Goal: Feedback & Contribution: Leave review/rating

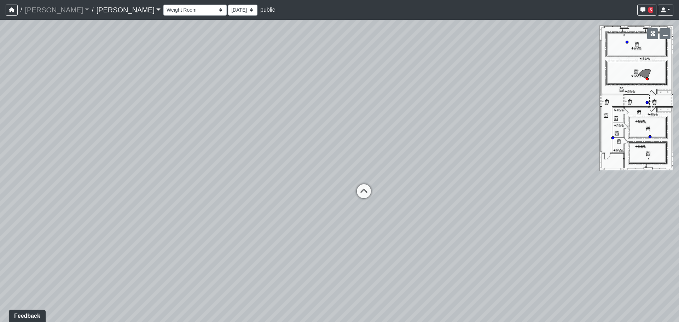
click at [433, 106] on div "Loading... Lounge Loading... Clubroom Kitchen Loading... Hallway Loading... Sau…" at bounding box center [339, 171] width 679 height 302
drag, startPoint x: 532, startPoint y: 96, endPoint x: 564, endPoint y: 92, distance: 32.0
click at [561, 92] on div "Loading... Lounge Loading... Clubroom Kitchen Loading... Hallway Loading... Sau…" at bounding box center [339, 171] width 679 height 302
drag, startPoint x: 335, startPoint y: 96, endPoint x: 399, endPoint y: 169, distance: 96.8
click at [399, 169] on div "Loading... Lounge Loading... Clubroom Kitchen Loading... Hallway Loading... Sau…" at bounding box center [339, 171] width 679 height 302
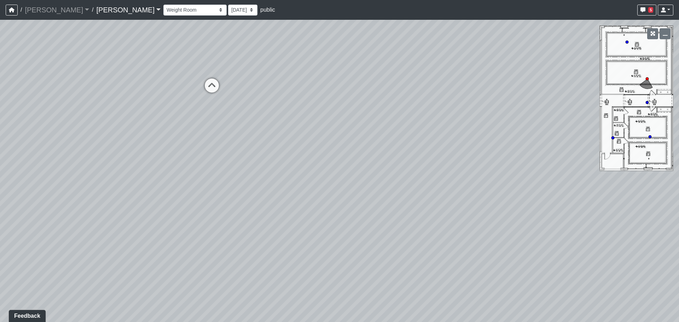
click at [230, 99] on div "Loading... Lounge Loading... Clubroom Kitchen Loading... Hallway Loading... Sau…" at bounding box center [339, 171] width 679 height 302
click at [215, 88] on icon at bounding box center [211, 89] width 21 height 21
click at [110, 58] on icon at bounding box center [111, 59] width 21 height 21
drag, startPoint x: 325, startPoint y: 152, endPoint x: 328, endPoint y: 157, distance: 5.9
click at [328, 157] on div "Loading... Lounge Loading... Clubroom Kitchen Loading... Hallway Loading... Sau…" at bounding box center [339, 171] width 679 height 302
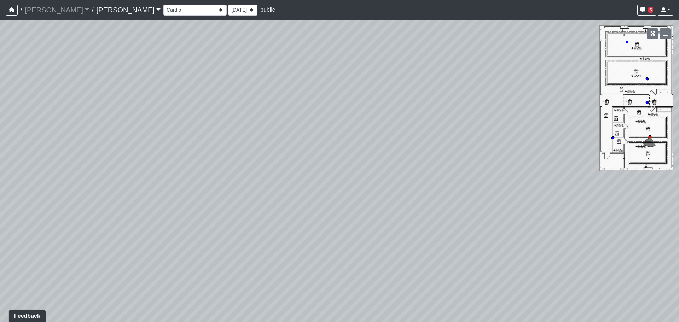
drag, startPoint x: 375, startPoint y: 162, endPoint x: 372, endPoint y: 166, distance: 5.6
click at [372, 166] on div "Loading... Lounge Loading... Clubroom Kitchen Loading... Hallway Loading... Sau…" at bounding box center [339, 171] width 679 height 302
drag, startPoint x: 180, startPoint y: 141, endPoint x: 278, endPoint y: 100, distance: 105.9
click at [278, 100] on div "Loading... Lounge Loading... Clubroom Kitchen Loading... Hallway Loading... Sau…" at bounding box center [339, 171] width 679 height 302
drag, startPoint x: 223, startPoint y: 115, endPoint x: 365, endPoint y: 96, distance: 143.8
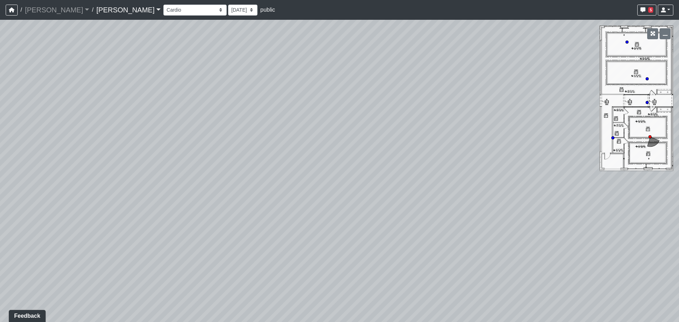
click at [364, 96] on div "Loading... Lounge Loading... Clubroom Kitchen Loading... Hallway Loading... Sau…" at bounding box center [339, 171] width 679 height 302
drag, startPoint x: 220, startPoint y: 118, endPoint x: 346, endPoint y: 118, distance: 126.6
click at [369, 111] on div "Loading... Lounge Loading... Clubroom Kitchen Loading... Hallway Loading... Sau…" at bounding box center [339, 171] width 679 height 302
drag, startPoint x: 238, startPoint y: 121, endPoint x: 374, endPoint y: 126, distance: 135.9
click at [374, 126] on div "Loading... Lounge Loading... Clubroom Kitchen Loading... Hallway Loading... Sau…" at bounding box center [339, 171] width 679 height 302
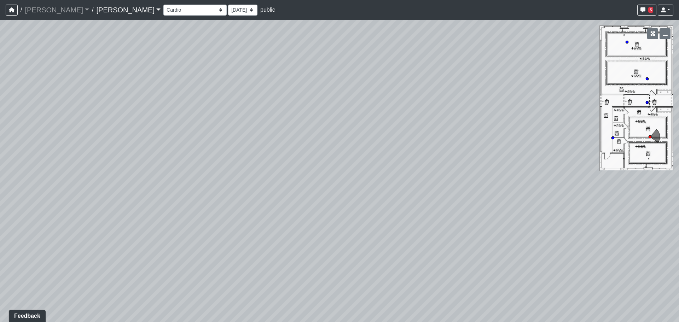
drag, startPoint x: 504, startPoint y: 126, endPoint x: 256, endPoint y: 145, distance: 249.5
click at [256, 145] on div "Loading... Lounge Loading... Clubroom Kitchen Loading... Hallway Loading... Sau…" at bounding box center [339, 171] width 679 height 302
drag, startPoint x: 403, startPoint y: 134, endPoint x: 187, endPoint y: 149, distance: 216.7
click at [190, 150] on div "Loading... Lounge Loading... Clubroom Kitchen Loading... Hallway Loading... Sau…" at bounding box center [339, 171] width 679 height 302
drag, startPoint x: 237, startPoint y: 152, endPoint x: 195, endPoint y: 153, distance: 42.1
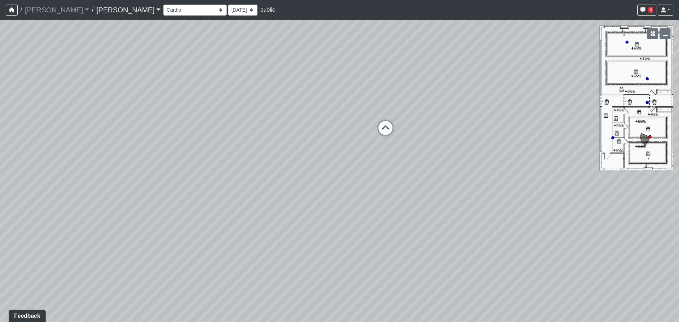
click at [195, 153] on div "Loading... Lounge Loading... Clubroom Kitchen Loading... Hallway Loading... Sau…" at bounding box center [339, 171] width 679 height 302
drag, startPoint x: 290, startPoint y: 156, endPoint x: 249, endPoint y: 157, distance: 41.8
click at [249, 157] on div "Loading... Lounge Loading... Clubroom Kitchen Loading... Hallway Loading... Sau…" at bounding box center [339, 171] width 679 height 302
drag, startPoint x: 312, startPoint y: 92, endPoint x: 306, endPoint y: 71, distance: 22.3
click at [306, 71] on div "Loading... Lounge Loading... Clubroom Kitchen Loading... Hallway Loading... Sau…" at bounding box center [339, 171] width 679 height 302
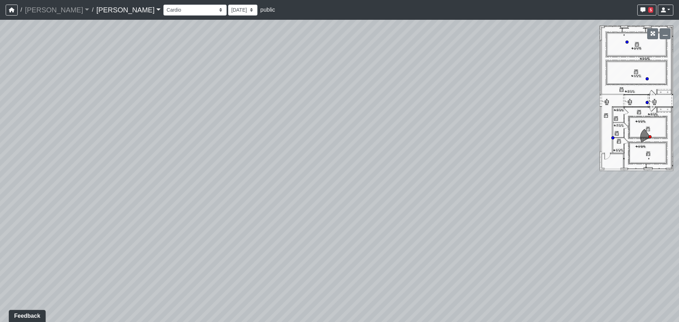
drag, startPoint x: 314, startPoint y: 151, endPoint x: 312, endPoint y: 72, distance: 78.9
click at [312, 72] on div "Loading... Lounge Loading... Clubroom Kitchen Loading... Hallway Loading... Sau…" at bounding box center [339, 171] width 679 height 302
drag, startPoint x: 323, startPoint y: 91, endPoint x: 334, endPoint y: 151, distance: 61.0
click at [334, 146] on div "Loading... Lounge Loading... Clubroom Kitchen Loading... Hallway Loading... Sau…" at bounding box center [339, 171] width 679 height 302
drag, startPoint x: 324, startPoint y: 156, endPoint x: 295, endPoint y: 159, distance: 29.6
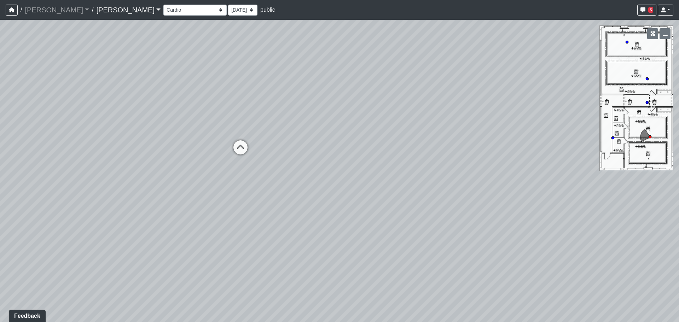
click at [291, 164] on div "Loading... Lounge Loading... Clubroom Kitchen Loading... Hallway Loading... Sau…" at bounding box center [339, 171] width 679 height 302
drag, startPoint x: 396, startPoint y: 149, endPoint x: 186, endPoint y: 161, distance: 210.5
click at [186, 161] on div "Loading... Lounge Loading... Clubroom Kitchen Loading... Hallway Loading... Sau…" at bounding box center [339, 171] width 679 height 302
drag, startPoint x: 272, startPoint y: 144, endPoint x: 521, endPoint y: 197, distance: 254.3
click at [521, 197] on div "Loading... Lounge Loading... Clubroom Kitchen Loading... Hallway Loading... Sau…" at bounding box center [339, 171] width 679 height 302
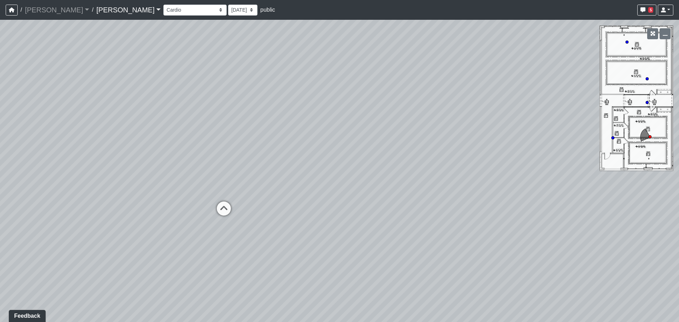
drag, startPoint x: 327, startPoint y: 152, endPoint x: 334, endPoint y: 159, distance: 9.8
click at [334, 159] on div "Loading... Lounge Loading... Clubroom Kitchen Loading... Hallway Loading... Sau…" at bounding box center [339, 171] width 679 height 302
click at [321, 158] on div "Loading... Lounge Loading... Clubroom Kitchen Loading... Hallway Loading... Sau…" at bounding box center [339, 171] width 679 height 302
drag, startPoint x: 381, startPoint y: 133, endPoint x: 618, endPoint y: 121, distance: 237.0
click at [628, 121] on div "Loading... Lounge Loading... Clubroom Kitchen Loading... Hallway Loading... Sau…" at bounding box center [339, 171] width 679 height 302
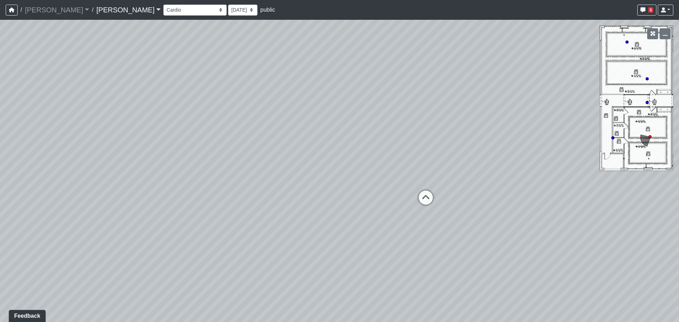
drag, startPoint x: 508, startPoint y: 133, endPoint x: 194, endPoint y: 142, distance: 313.9
click at [177, 137] on div "Loading... Lounge Loading... Clubroom Kitchen Loading... Hallway Loading... Sau…" at bounding box center [339, 171] width 679 height 302
drag, startPoint x: 368, startPoint y: 161, endPoint x: 66, endPoint y: 154, distance: 301.8
click at [48, 157] on div "Loading... Lounge Loading... Clubroom Kitchen Loading... Hallway Loading... Sau…" at bounding box center [339, 171] width 679 height 302
drag, startPoint x: 96, startPoint y: 165, endPoint x: 318, endPoint y: 153, distance: 222.5
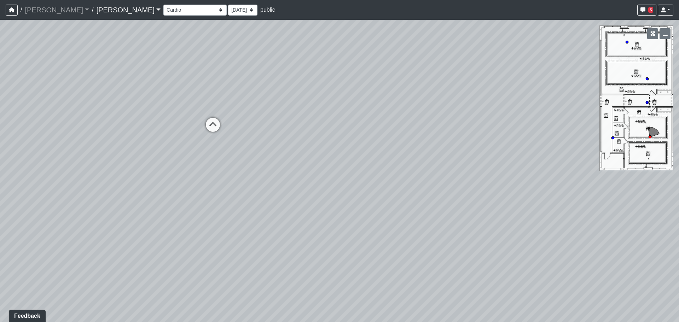
click at [318, 153] on div "Loading... Lounge Loading... Clubroom Kitchen Loading... Hallway Loading... Sau…" at bounding box center [339, 171] width 679 height 302
drag, startPoint x: 248, startPoint y: 152, endPoint x: 496, endPoint y: 153, distance: 248.0
click at [496, 153] on div "Loading... Lounge Loading... Clubroom Kitchen Loading... Hallway Loading... Sau…" at bounding box center [339, 171] width 679 height 302
drag, startPoint x: 407, startPoint y: 137, endPoint x: 410, endPoint y: 156, distance: 19.3
click at [410, 156] on div "Loading... Lounge Loading... Clubroom Kitchen Loading... Hallway Loading... Sau…" at bounding box center [339, 171] width 679 height 302
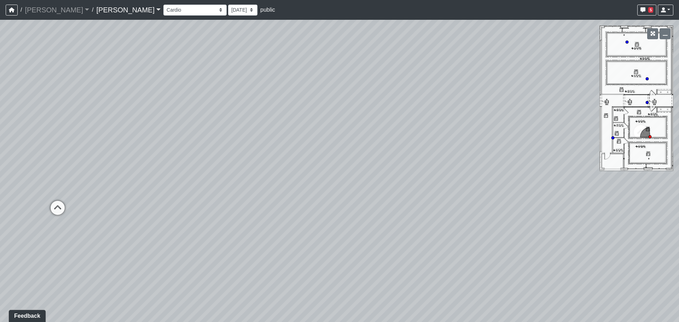
drag, startPoint x: 432, startPoint y: 149, endPoint x: 368, endPoint y: 136, distance: 65.4
click at [489, 149] on div "Loading... Lounge Loading... Clubroom Kitchen Loading... Hallway Loading... Sau…" at bounding box center [339, 171] width 679 height 302
drag, startPoint x: 212, startPoint y: 127, endPoint x: 312, endPoint y: 148, distance: 102.8
click at [353, 149] on div "Loading... Lounge Loading... Clubroom Kitchen Loading... Hallway Loading... Sau…" at bounding box center [339, 171] width 679 height 302
drag, startPoint x: 283, startPoint y: 143, endPoint x: 397, endPoint y: 156, distance: 115.4
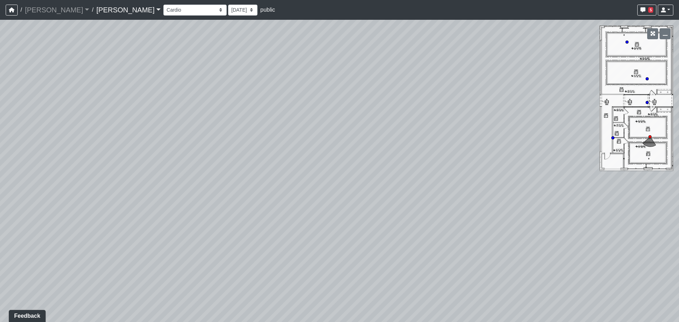
click at [373, 152] on div "Loading... Lounge Loading... Clubroom Kitchen Loading... Hallway Loading... Sau…" at bounding box center [339, 171] width 679 height 302
drag, startPoint x: 220, startPoint y: 142, endPoint x: 228, endPoint y: 140, distance: 8.8
click at [228, 140] on div "Loading... Lounge Loading... Clubroom Kitchen Loading... Hallway Loading... Sau…" at bounding box center [339, 171] width 679 height 302
click at [128, 140] on div "Loading... Lounge Loading... Clubroom Kitchen Loading... Hallway Loading... Sau…" at bounding box center [339, 171] width 679 height 302
drag, startPoint x: 190, startPoint y: 183, endPoint x: 157, endPoint y: 184, distance: 32.9
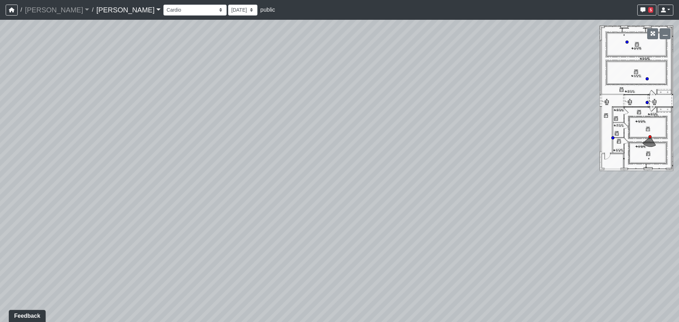
click at [157, 184] on div "Loading... Lounge Loading... Clubroom Kitchen Loading... Hallway Loading... Sau…" at bounding box center [339, 171] width 679 height 302
drag, startPoint x: 318, startPoint y: 163, endPoint x: 500, endPoint y: 160, distance: 181.5
click at [500, 160] on div "Loading... Lounge Loading... Clubroom Kitchen Loading... Hallway Loading... Sau…" at bounding box center [339, 171] width 679 height 302
drag, startPoint x: 271, startPoint y: 138, endPoint x: 391, endPoint y: 146, distance: 120.9
click at [391, 146] on div "Loading... Lounge Loading... Clubroom Kitchen Loading... Hallway Loading... Sau…" at bounding box center [339, 171] width 679 height 302
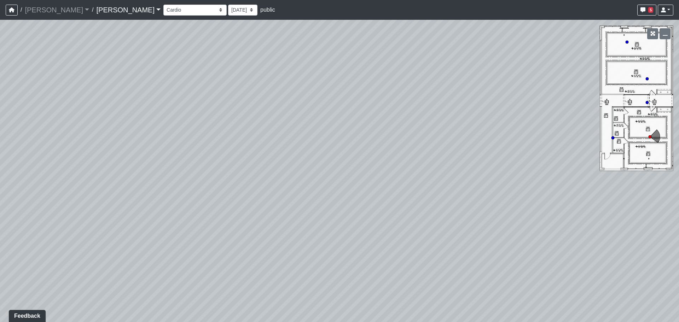
drag, startPoint x: 176, startPoint y: 129, endPoint x: 189, endPoint y: 132, distance: 13.7
click at [189, 132] on div "Loading... Lounge Loading... Clubroom Kitchen Loading... Hallway Loading... Sau…" at bounding box center [339, 171] width 679 height 302
drag, startPoint x: 130, startPoint y: 134, endPoint x: 116, endPoint y: 132, distance: 14.0
click at [116, 132] on div "Loading... Lounge Loading... Clubroom Kitchen Loading... Hallway Loading... Sau…" at bounding box center [339, 171] width 679 height 302
drag, startPoint x: 116, startPoint y: 132, endPoint x: 132, endPoint y: 125, distance: 17.1
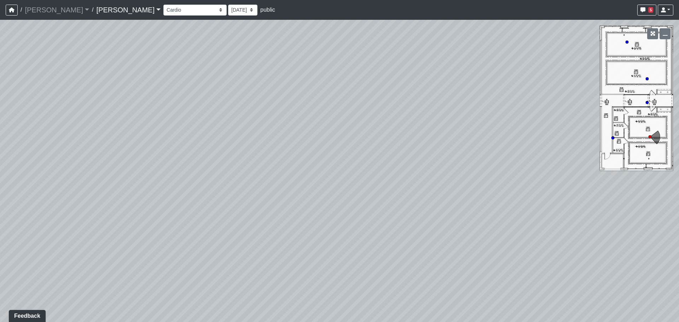
click at [132, 125] on div "Loading... Lounge Loading... Clubroom Kitchen Loading... Hallway Loading... Sau…" at bounding box center [339, 171] width 679 height 302
drag, startPoint x: 366, startPoint y: 194, endPoint x: 139, endPoint y: 155, distance: 230.4
click at [162, 164] on div "Loading... Lounge Loading... Clubroom Kitchen Loading... Hallway Loading... Sau…" at bounding box center [339, 171] width 679 height 302
drag, startPoint x: 418, startPoint y: 191, endPoint x: 330, endPoint y: 241, distance: 101.1
click at [330, 241] on div "Loading... Lounge Loading... Clubroom Kitchen Loading... Hallway Loading... Sau…" at bounding box center [339, 171] width 679 height 302
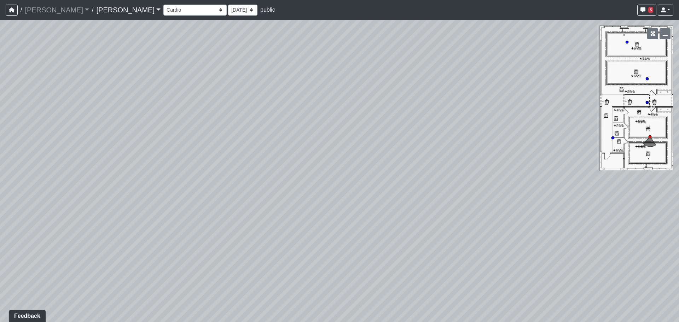
drag, startPoint x: 284, startPoint y: 177, endPoint x: 325, endPoint y: 229, distance: 66.2
click at [325, 229] on div "Loading... Lounge Loading... Clubroom Kitchen Loading... Hallway Loading... Sau…" at bounding box center [339, 171] width 679 height 302
drag, startPoint x: 333, startPoint y: 145, endPoint x: 237, endPoint y: 131, distance: 97.2
click at [234, 131] on div "Loading... Lounge Loading... Clubroom Kitchen Loading... Hallway Loading... Sau…" at bounding box center [339, 171] width 679 height 302
drag, startPoint x: 512, startPoint y: 151, endPoint x: 310, endPoint y: 145, distance: 202.8
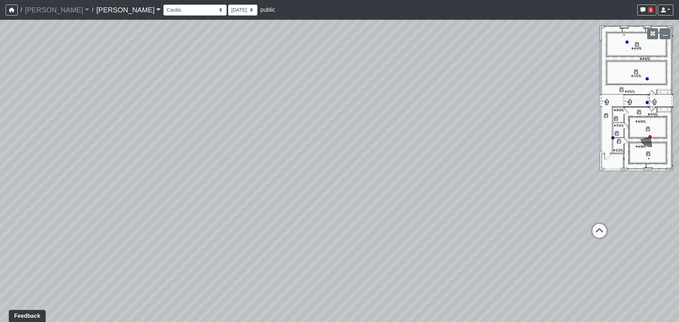
click at [310, 145] on div "Loading... Lounge Loading... Clubroom Kitchen Loading... Hallway Loading... Sau…" at bounding box center [339, 171] width 679 height 302
drag, startPoint x: 403, startPoint y: 140, endPoint x: 219, endPoint y: 139, distance: 184.0
click at [219, 139] on div "Loading... Lounge Loading... Clubroom Kitchen Loading... Hallway Loading... Sau…" at bounding box center [339, 171] width 679 height 302
click at [228, 144] on div "Loading... Lounge Loading... Clubroom Kitchen Loading... Hallway Loading... Sau…" at bounding box center [339, 171] width 679 height 302
drag, startPoint x: 297, startPoint y: 164, endPoint x: 327, endPoint y: 157, distance: 30.6
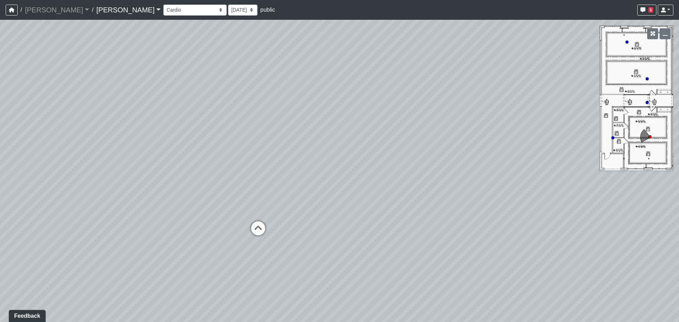
click at [327, 157] on div "Loading... Lounge Loading... Clubroom Kitchen Loading... Hallway Loading... Sau…" at bounding box center [339, 171] width 679 height 302
drag, startPoint x: 442, startPoint y: 109, endPoint x: 430, endPoint y: 75, distance: 36.0
click at [430, 75] on div "Loading... Lounge Loading... Clubroom Kitchen Loading... Hallway Loading... Sau…" at bounding box center [339, 171] width 679 height 302
click at [643, 8] on icon "button" at bounding box center [643, 9] width 5 height 5
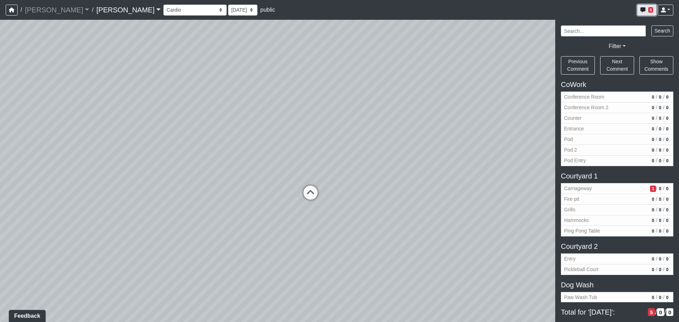
click at [643, 8] on icon "button" at bounding box center [643, 9] width 5 height 5
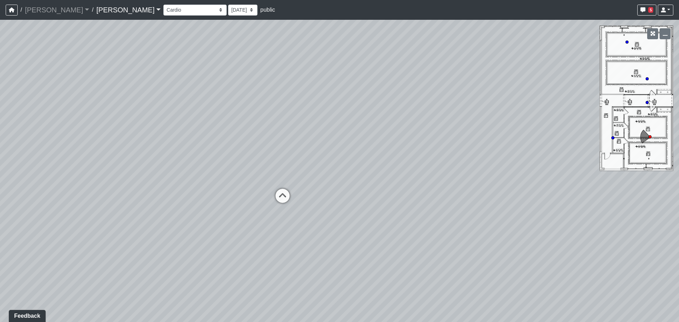
drag, startPoint x: 360, startPoint y: 33, endPoint x: 319, endPoint y: 35, distance: 40.7
click at [319, 35] on div "Loading... Lounge Loading... Clubroom Kitchen Loading... Hallway Loading... Sau…" at bounding box center [339, 171] width 679 height 302
click at [312, 116] on li "Add comment" at bounding box center [347, 116] width 91 height 11
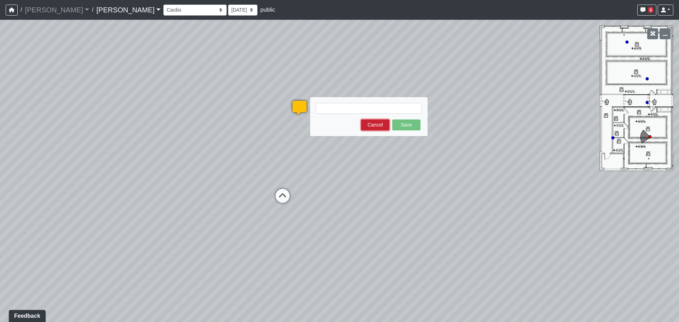
click at [373, 127] on button "Cancel" at bounding box center [375, 125] width 28 height 11
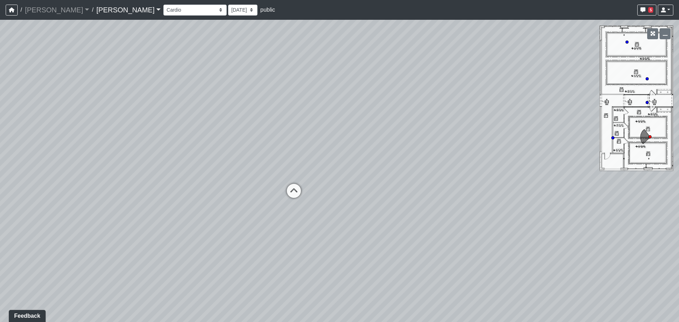
drag, startPoint x: 492, startPoint y: 144, endPoint x: 129, endPoint y: 47, distance: 375.9
click at [120, 46] on div "Loading... Lounge Loading... Clubroom Kitchen Loading... Hallway Loading... Sau…" at bounding box center [339, 171] width 679 height 302
drag, startPoint x: 248, startPoint y: 157, endPoint x: 293, endPoint y: 119, distance: 59.4
click at [251, 161] on div "Loading... Lounge Loading... Clubroom Kitchen Loading... Hallway Loading... Sau…" at bounding box center [339, 171] width 679 height 302
drag, startPoint x: 295, startPoint y: 100, endPoint x: 331, endPoint y: 247, distance: 151.1
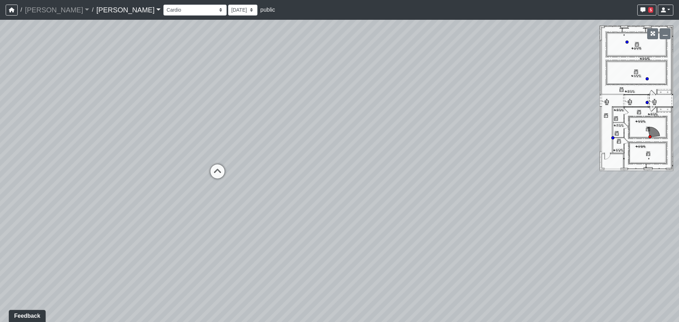
click at [331, 247] on div "Loading... Lounge Loading... Clubroom Kitchen Loading... Hallway Loading... Sau…" at bounding box center [339, 171] width 679 height 302
drag, startPoint x: 264, startPoint y: 217, endPoint x: 427, endPoint y: 215, distance: 163.8
click at [401, 215] on div "Loading... Lounge Loading... Clubroom Kitchen Loading... Hallway Loading... Sau…" at bounding box center [339, 171] width 679 height 302
drag, startPoint x: 348, startPoint y: 246, endPoint x: 418, endPoint y: 191, distance: 88.7
click at [418, 191] on div "Loading... Lounge Loading... Clubroom Kitchen Loading... Hallway Loading... Sau…" at bounding box center [339, 171] width 679 height 302
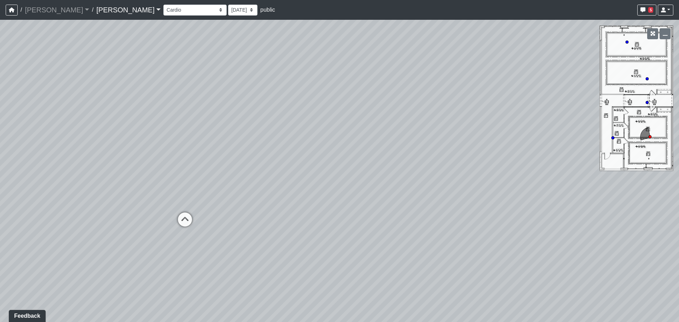
drag, startPoint x: 362, startPoint y: 174, endPoint x: 405, endPoint y: 224, distance: 66.2
click at [405, 224] on div "Loading... Lounge Loading... Clubroom Kitchen Loading... Hallway Loading... Sau…" at bounding box center [339, 171] width 679 height 302
click at [642, 7] on icon "button" at bounding box center [643, 9] width 5 height 5
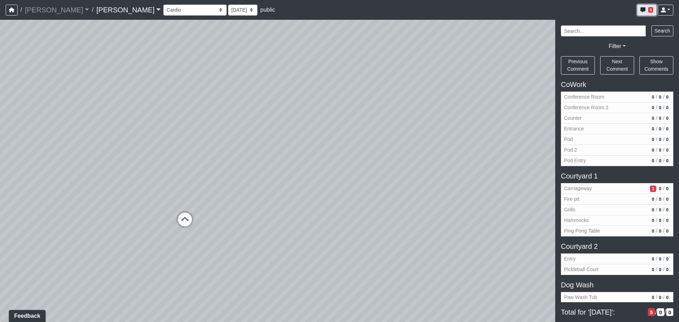
click at [642, 7] on icon "button" at bounding box center [643, 9] width 5 height 5
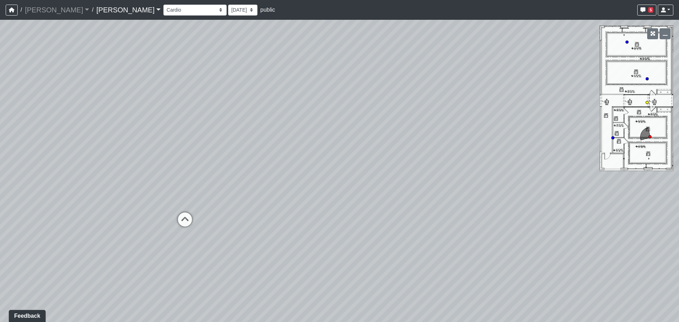
click at [646, 102] on circle at bounding box center [647, 102] width 3 height 3
click at [650, 137] on circle at bounding box center [650, 136] width 3 height 3
drag, startPoint x: 559, startPoint y: 140, endPoint x: 556, endPoint y: 129, distance: 11.2
click at [556, 131] on div "Loading... Lounge Loading... Clubroom Kitchen Loading... Hallway Loading... Sau…" at bounding box center [339, 171] width 679 height 302
click at [638, 7] on button "5" at bounding box center [646, 10] width 19 height 11
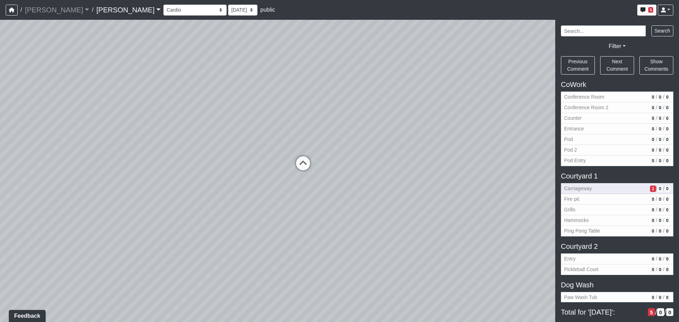
click at [623, 189] on span "Carriageway" at bounding box center [605, 188] width 83 height 7
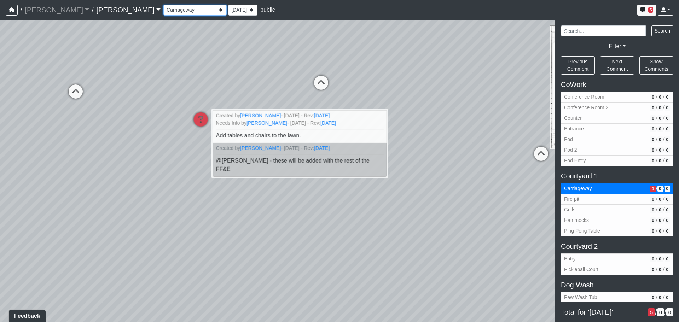
click at [163, 13] on select "Conference Room Conference Room 2 Counter Entrance Pod Pod 2 Pod Entry Carriage…" at bounding box center [194, 10] width 63 height 11
drag, startPoint x: 462, startPoint y: 166, endPoint x: 362, endPoint y: 142, distance: 103.3
click at [462, 166] on div "Loading... Lounge Loading... Clubroom Kitchen Loading... Hallway Loading... Sau…" at bounding box center [339, 171] width 679 height 302
drag, startPoint x: 132, startPoint y: 9, endPoint x: 131, endPoint y: 15, distance: 5.4
click at [163, 9] on select "Conference Room Conference Room 2 Counter Entrance Pod Pod 2 Pod Entry Carriage…" at bounding box center [194, 10] width 63 height 11
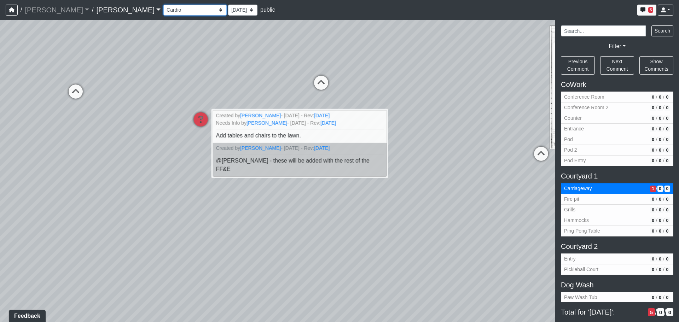
click at [163, 5] on select "Conference Room Conference Room 2 Counter Entrance Pod Pod 2 Pod Entry Carriage…" at bounding box center [194, 10] width 63 height 11
select select "crE15RyHj4F8cXnkqaeQuo"
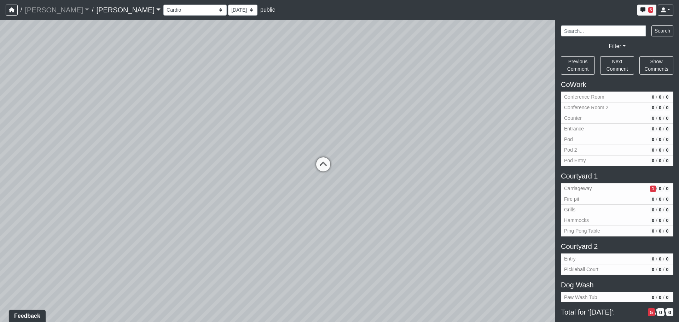
drag, startPoint x: 160, startPoint y: 160, endPoint x: 341, endPoint y: 142, distance: 182.0
click at [335, 142] on div "Loading... Lounge Loading... Clubroom Kitchen Loading... Hallway Loading... Sau…" at bounding box center [339, 171] width 679 height 302
drag, startPoint x: 253, startPoint y: 157, endPoint x: 316, endPoint y: 169, distance: 64.0
click at [316, 169] on div "Loading... Lounge Loading... Clubroom Kitchen Loading... Hallway Loading... Sau…" at bounding box center [339, 171] width 679 height 302
drag, startPoint x: 316, startPoint y: 171, endPoint x: 324, endPoint y: 162, distance: 12.5
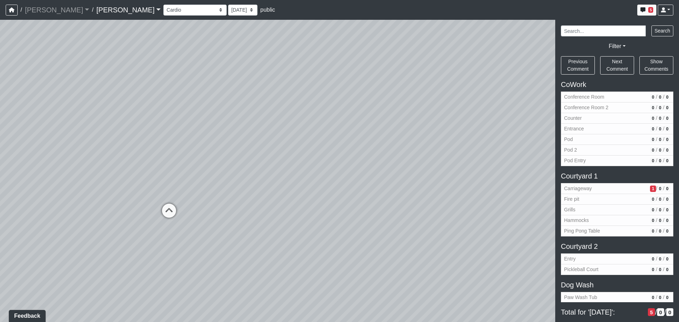
click at [324, 162] on div "Loading... Lounge Loading... Clubroom Kitchen Loading... Hallway Loading... Sau…" at bounding box center [339, 171] width 679 height 302
drag, startPoint x: 210, startPoint y: 149, endPoint x: 337, endPoint y: 139, distance: 127.7
click at [337, 139] on div "Loading... Lounge Loading... Clubroom Kitchen Loading... Hallway Loading... Sau…" at bounding box center [339, 171] width 679 height 302
click at [361, 148] on span "Add comment" at bounding box center [374, 146] width 35 height 6
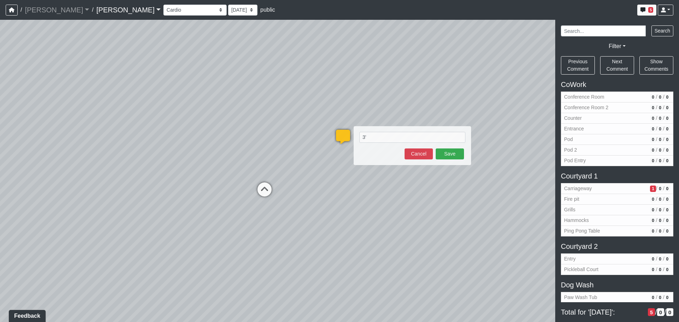
type textarea "3'"
click at [418, 154] on button "Cancel" at bounding box center [419, 154] width 28 height 11
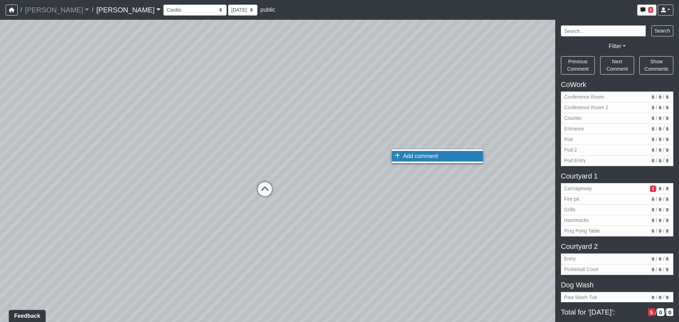
click at [406, 158] on span "Add comment" at bounding box center [420, 156] width 35 height 6
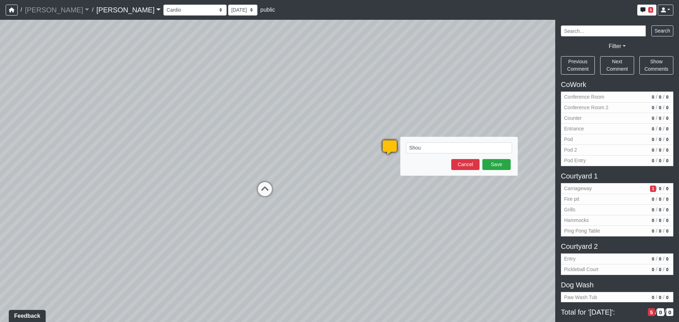
type textarea "Shoul"
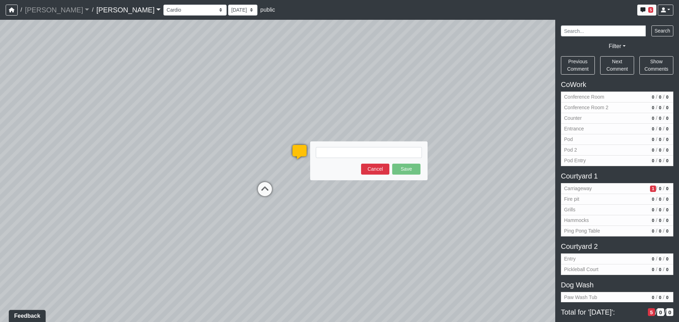
drag, startPoint x: 383, startPoint y: 146, endPoint x: 294, endPoint y: 150, distance: 88.9
click at [294, 150] on icon at bounding box center [299, 155] width 21 height 21
click at [335, 151] on textarea at bounding box center [369, 152] width 106 height 11
click at [356, 154] on textarea "Door should be 3' 1" from the niche" at bounding box center [369, 152] width 106 height 11
type textarea "Door should be roughly 3' 1" from the niche"
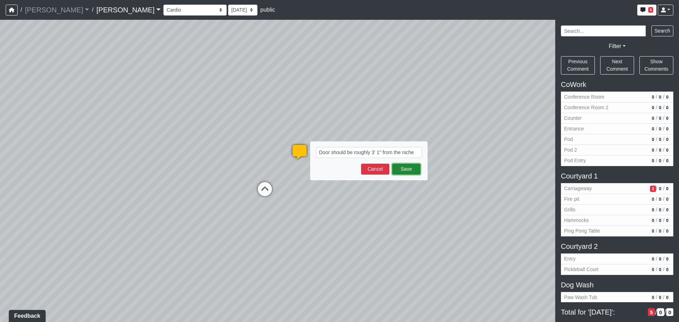
click at [403, 169] on button "Save" at bounding box center [406, 169] width 28 height 11
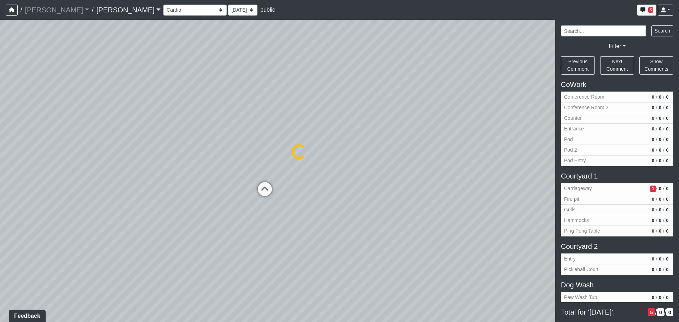
select select "crE15RyHj4F8cXnkqaeQuo"
click at [305, 151] on icon at bounding box center [299, 155] width 21 height 21
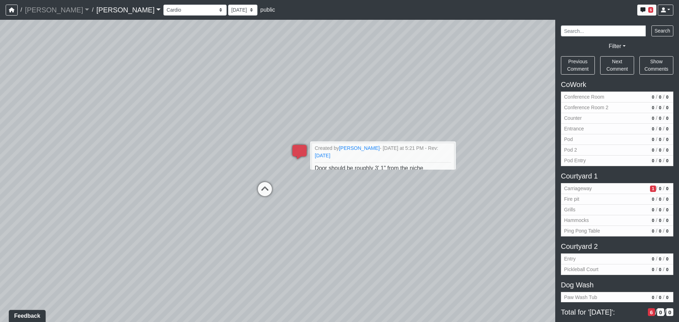
click at [306, 121] on div "Loading... Lounge Loading... Clubroom Kitchen Loading... Hallway Loading... Sau…" at bounding box center [339, 171] width 679 height 302
click at [345, 209] on div "Loading... Lounge Loading... Clubroom Kitchen Loading... Hallway Loading... Sau…" at bounding box center [339, 171] width 679 height 302
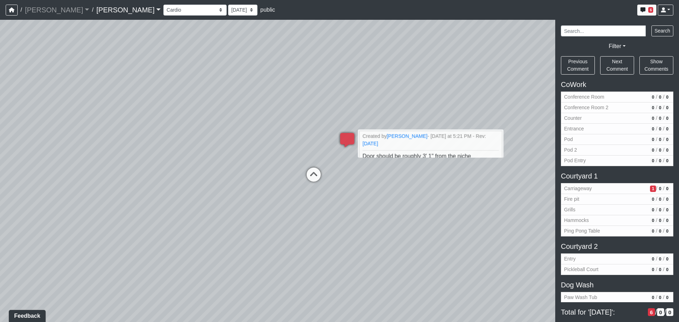
drag, startPoint x: 346, startPoint y: 210, endPoint x: 425, endPoint y: 196, distance: 79.9
click at [425, 196] on div "Loading... Lounge Loading... Clubroom Kitchen Loading... Hallway Loading... Sau…" at bounding box center [339, 171] width 679 height 302
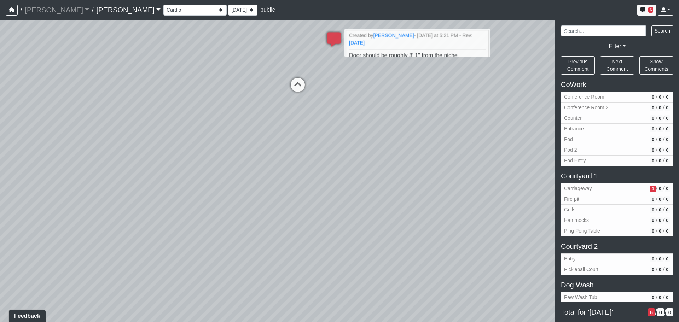
drag, startPoint x: 404, startPoint y: 137, endPoint x: 403, endPoint y: 127, distance: 10.3
click at [403, 127] on div "Loading... Lounge Loading... Clubroom Kitchen Loading... Hallway Loading... Sau…" at bounding box center [339, 171] width 679 height 302
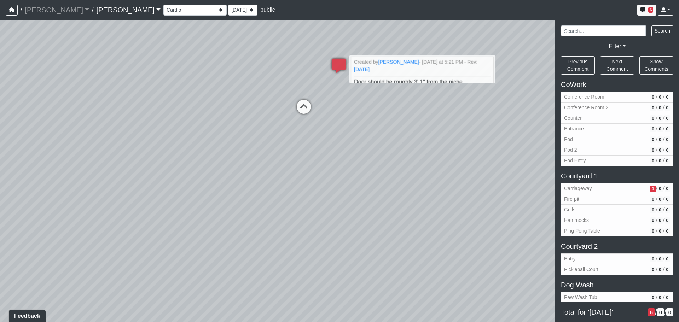
drag, startPoint x: 402, startPoint y: 166, endPoint x: 405, endPoint y: 186, distance: 20.4
click at [405, 186] on div "Loading... Lounge Loading... Clubroom Kitchen Loading... Hallway Loading... Sau…" at bounding box center [339, 171] width 679 height 302
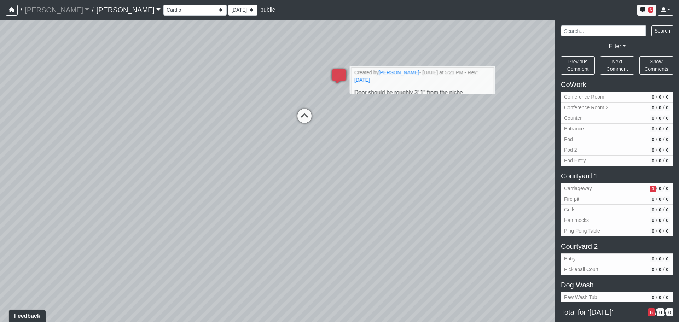
click at [391, 196] on div "Loading... Lounge Loading... Clubroom Kitchen Loading... Hallway Loading... Sau…" at bounding box center [339, 171] width 679 height 302
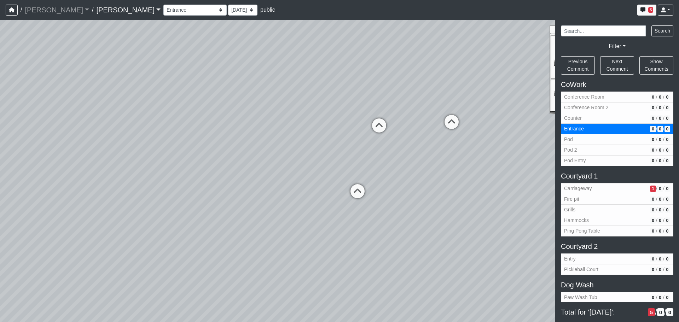
select select "q44rwfKbq4WZY1HX7u2tdU"
click at [333, 127] on div "Loading... Third Level Seating Loading... Grass Loungers Loading... Pool Lounge…" at bounding box center [339, 171] width 679 height 302
click at [318, 144] on div "Loading... Third Level Seating Loading... Grass Loungers Loading... Pool Lounge…" at bounding box center [339, 171] width 679 height 302
